Goal: Register for event/course

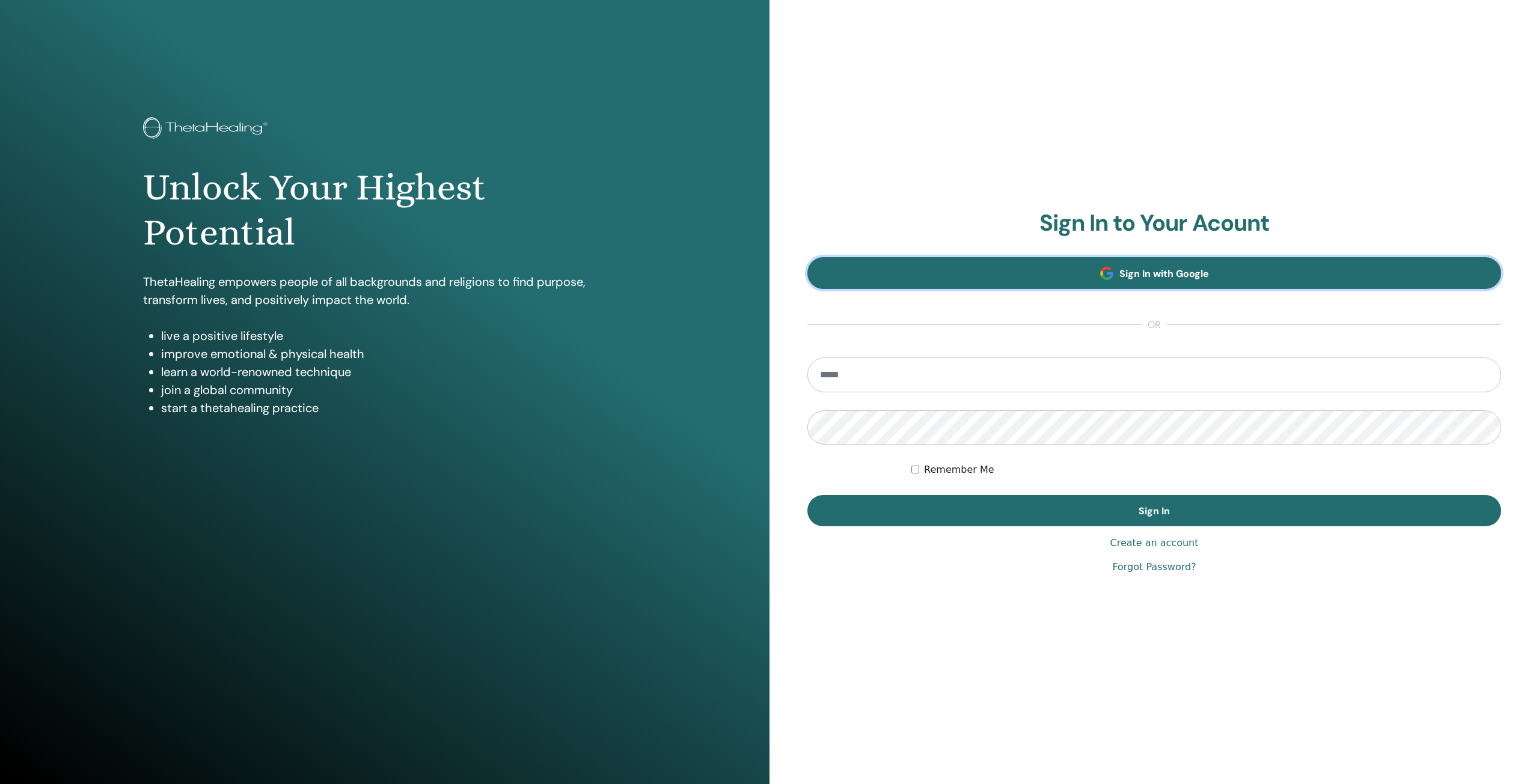
click at [1130, 272] on span "Sign In with Google" at bounding box center [1164, 273] width 90 height 12
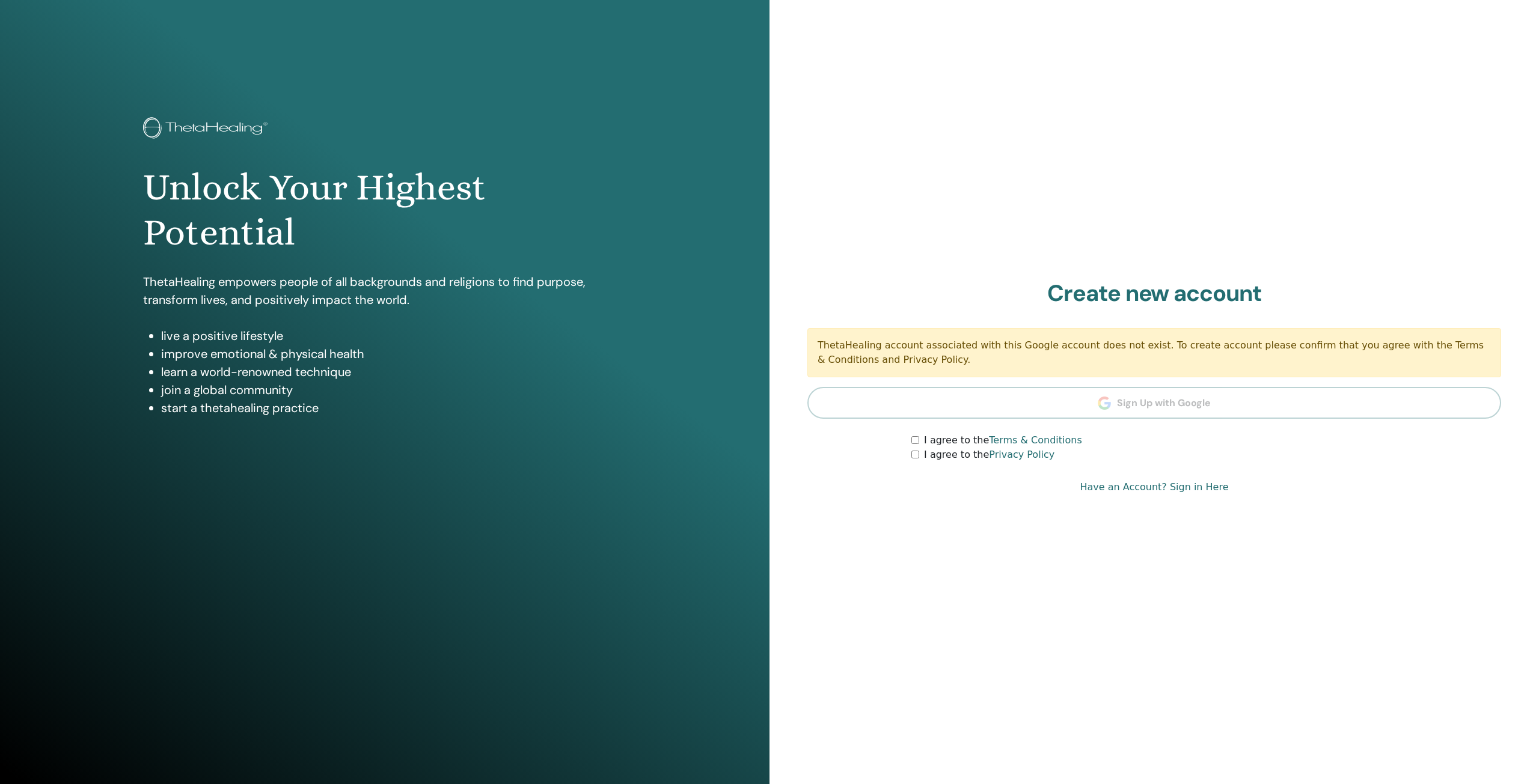
click at [1024, 441] on link "Terms & Conditions" at bounding box center [1035, 440] width 93 height 11
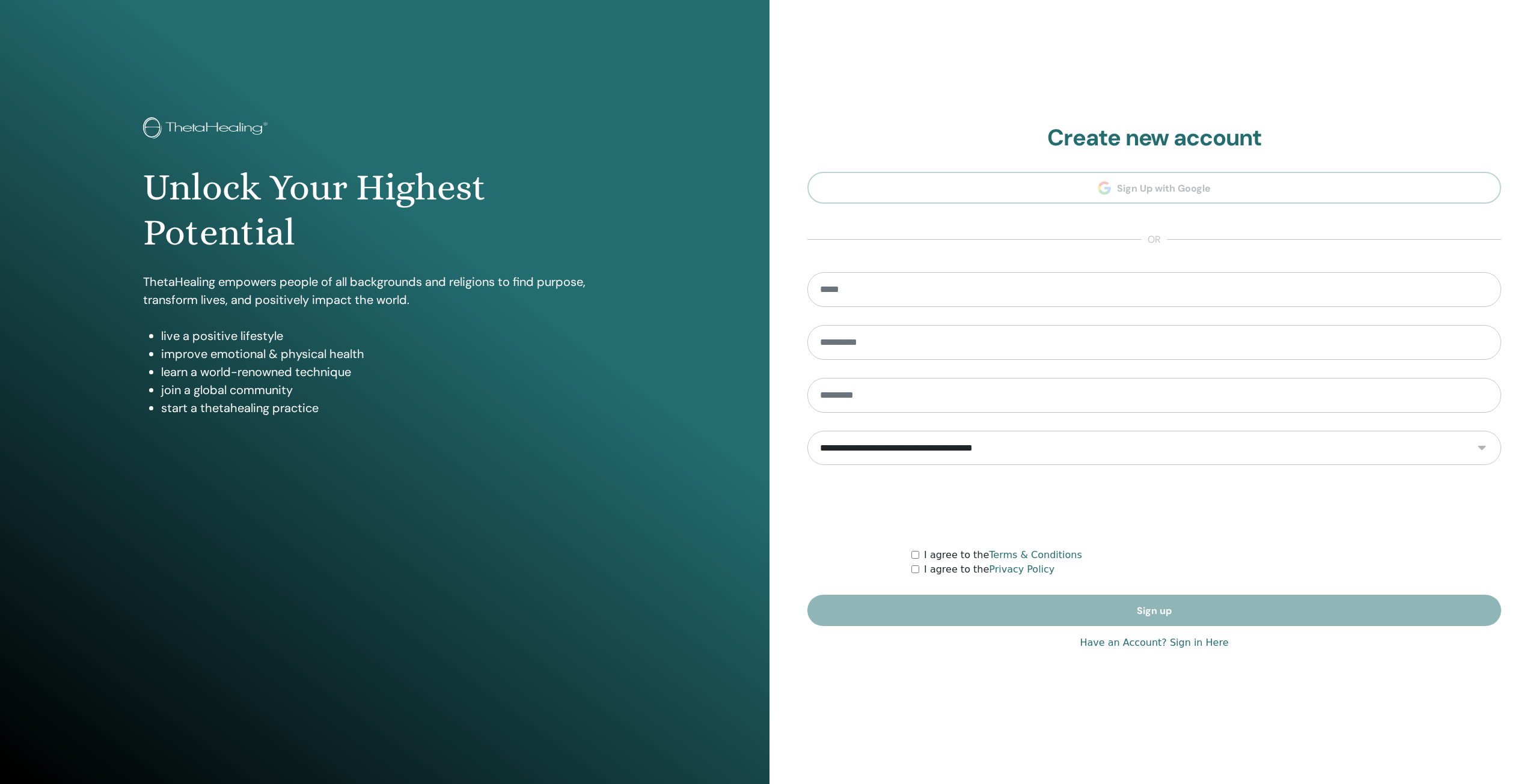
click at [1136, 189] on section "**********" at bounding box center [1154, 376] width 693 height 503
click at [968, 554] on label "I agree to the Terms & Conditions" at bounding box center [1002, 555] width 158 height 14
click at [946, 571] on label "I agree to the Privacy Policy" at bounding box center [989, 569] width 130 height 14
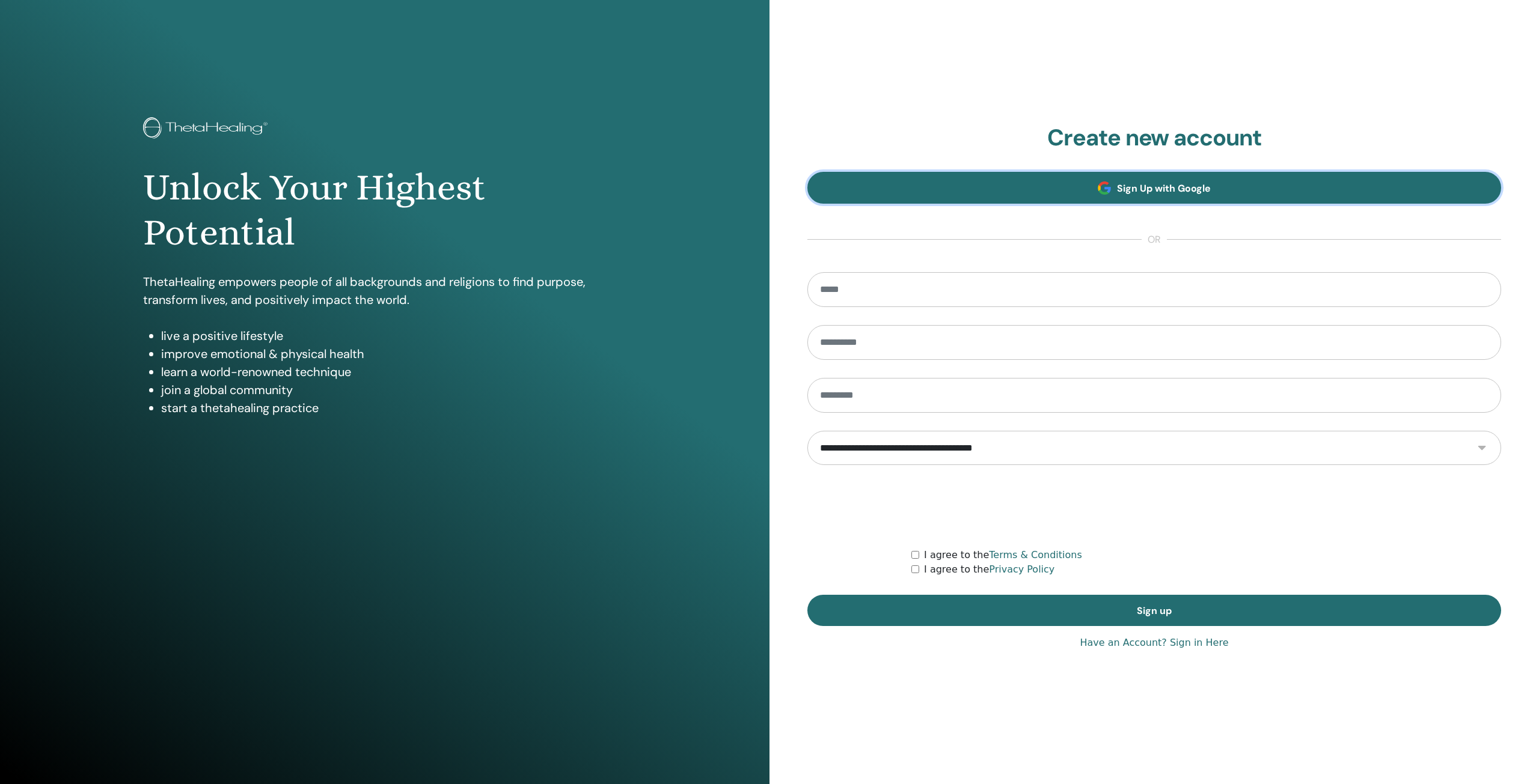
click at [1126, 181] on link "Sign Up with Google" at bounding box center [1154, 187] width 693 height 32
